Goal: Task Accomplishment & Management: Manage account settings

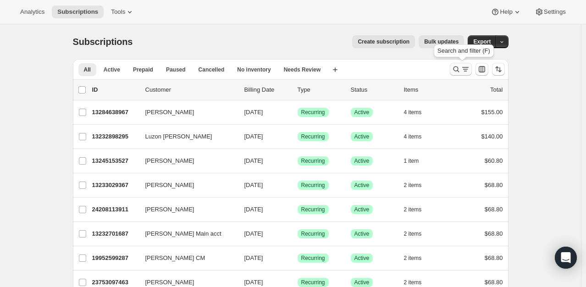
click at [458, 68] on icon "Search and filter results" at bounding box center [456, 69] width 9 height 9
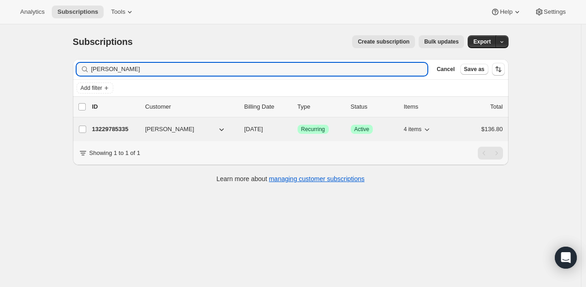
type input "[PERSON_NAME]"
click at [125, 127] on p "13229785335" at bounding box center [115, 129] width 46 height 9
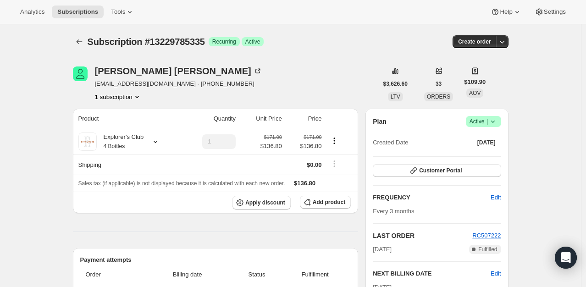
click at [497, 122] on icon at bounding box center [492, 121] width 9 height 9
click at [482, 153] on span "Cancel subscription" at bounding box center [486, 154] width 52 height 7
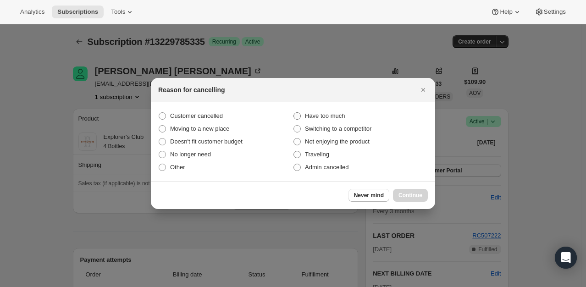
click at [297, 115] on span ":rc0:" at bounding box center [296, 115] width 7 height 7
click at [294, 113] on input "Have too much" at bounding box center [293, 112] width 0 height 0
radio input "true"
click at [403, 193] on span "Continue" at bounding box center [410, 195] width 24 height 7
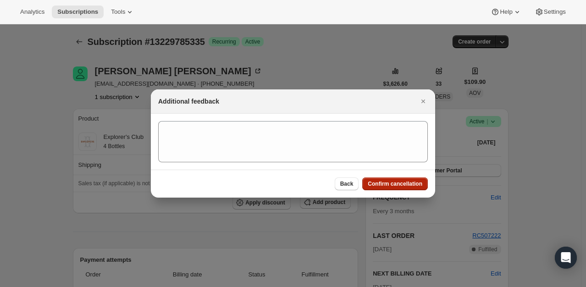
click at [402, 181] on span "Confirm cancellation" at bounding box center [395, 183] width 55 height 7
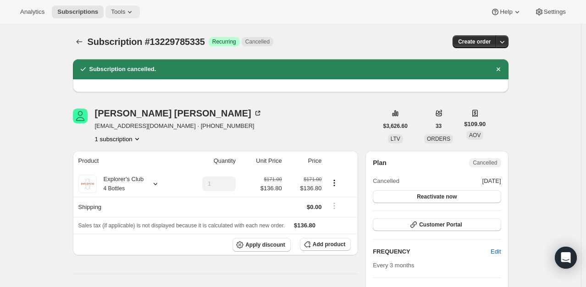
click at [117, 11] on span "Tools" at bounding box center [118, 11] width 14 height 7
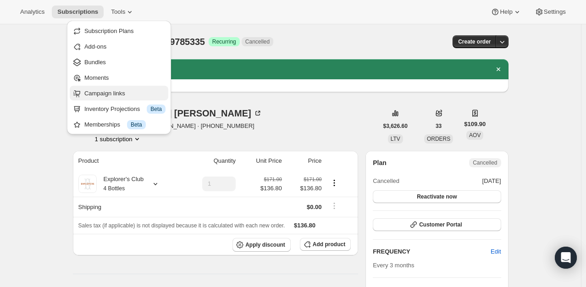
click at [117, 93] on span "Campaign links" at bounding box center [104, 93] width 41 height 7
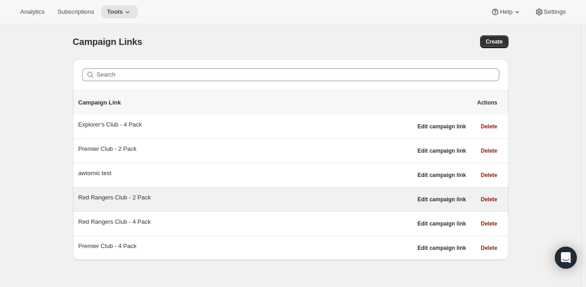
click at [125, 195] on div "Red Rangers Club - 2 Pack" at bounding box center [245, 197] width 334 height 9
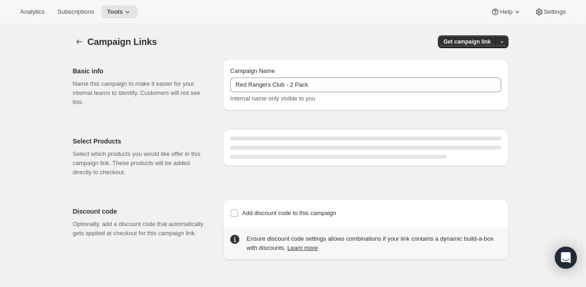
select select "gid://shopify/SellingPlan/2920841463"
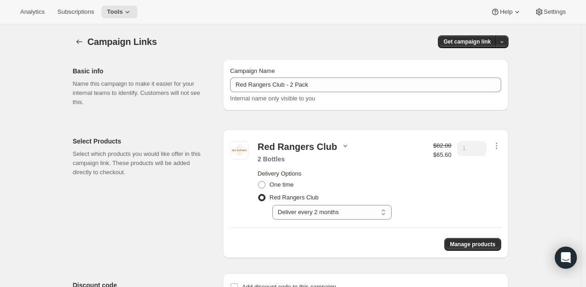
click at [344, 144] on icon "button" at bounding box center [345, 145] width 9 height 9
